Goal: Information Seeking & Learning: Learn about a topic

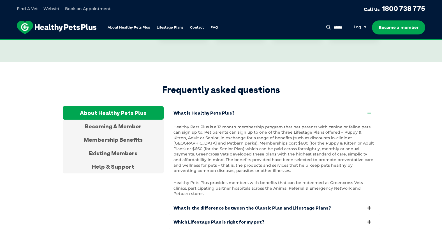
scroll to position [1010, 0]
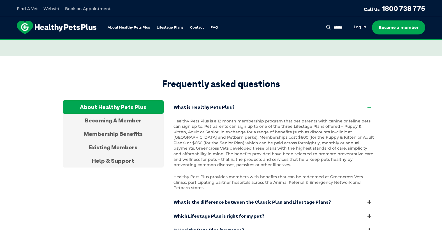
click at [371, 214] on icon at bounding box center [369, 216] width 6 height 5
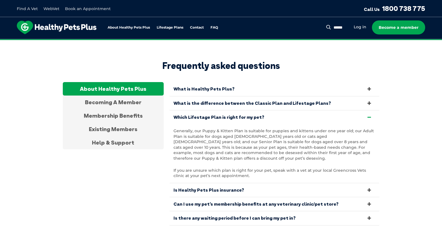
scroll to position [1038, 0]
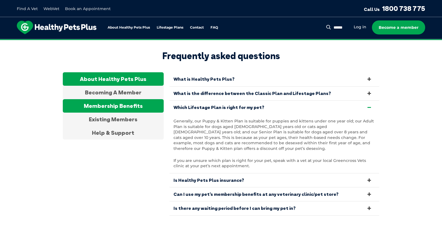
click at [121, 99] on div "Membership Benefits" at bounding box center [113, 105] width 101 height 13
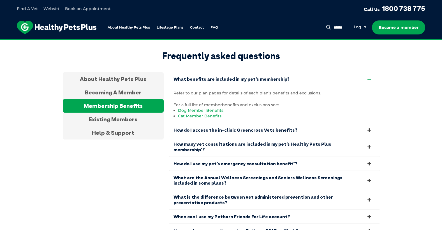
click at [196, 108] on link "Dog Member Benefits" at bounding box center [200, 110] width 45 height 5
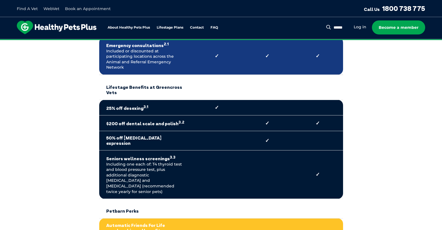
scroll to position [337, 0]
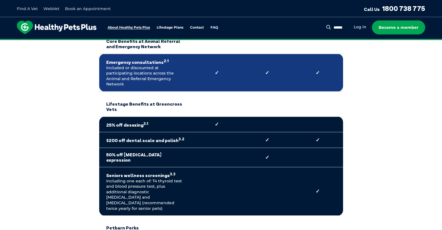
click at [132, 26] on link "About Healthy Pets Plus" at bounding box center [129, 28] width 42 height 4
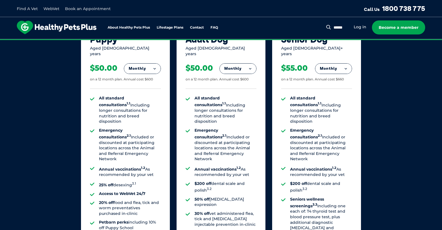
scroll to position [410, 0]
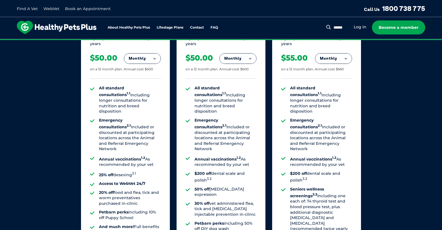
click at [247, 55] on button "Monthly" at bounding box center [238, 59] width 36 height 10
click at [237, 91] on li "Yearly" at bounding box center [238, 96] width 36 height 13
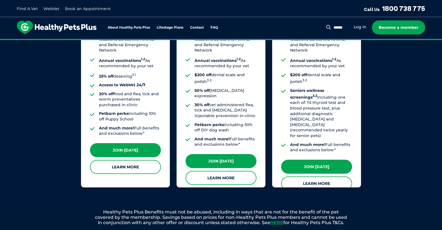
scroll to position [522, 0]
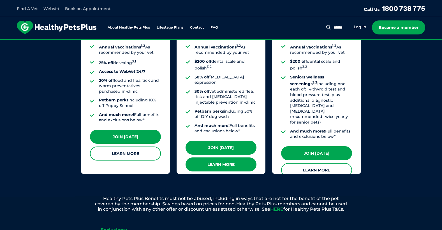
click at [210, 158] on link "Learn More" at bounding box center [221, 165] width 71 height 14
click at [229, 158] on link "Learn More" at bounding box center [221, 165] width 71 height 14
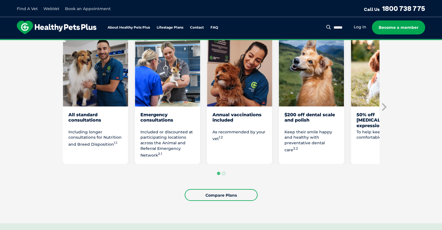
scroll to position [309, 0]
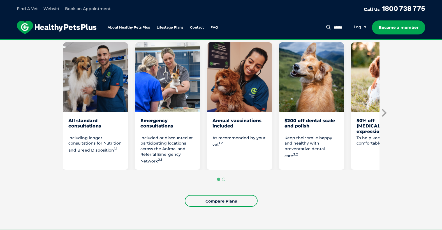
click at [383, 115] on icon "Next slide" at bounding box center [384, 113] width 8 height 8
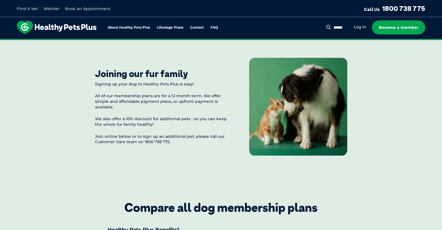
scroll to position [645, 0]
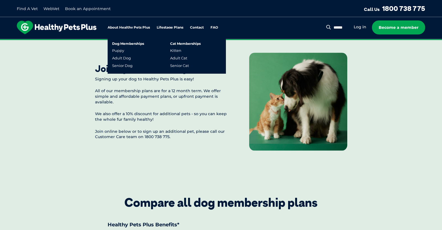
click at [182, 28] on link "Lifestage Plans" at bounding box center [170, 28] width 27 height 4
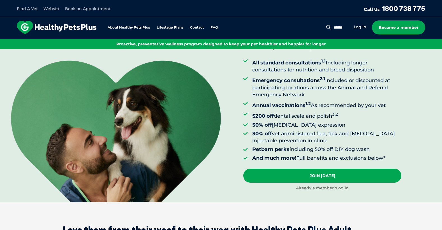
scroll to position [56, 0]
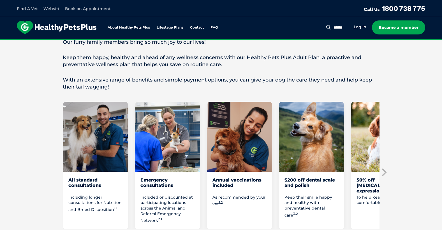
scroll to position [253, 0]
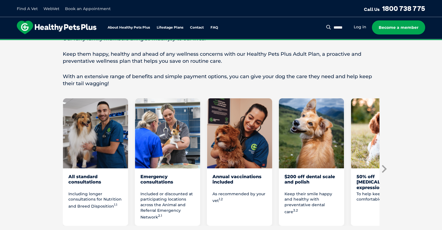
click at [384, 168] on icon "Next slide" at bounding box center [384, 169] width 8 height 8
